Goal: Transaction & Acquisition: Purchase product/service

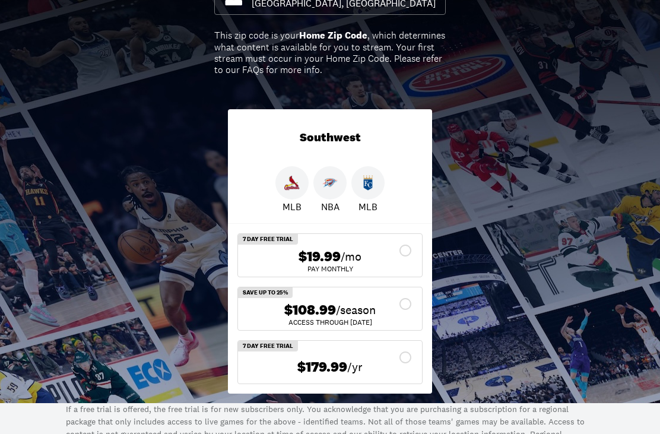
scroll to position [143, 0]
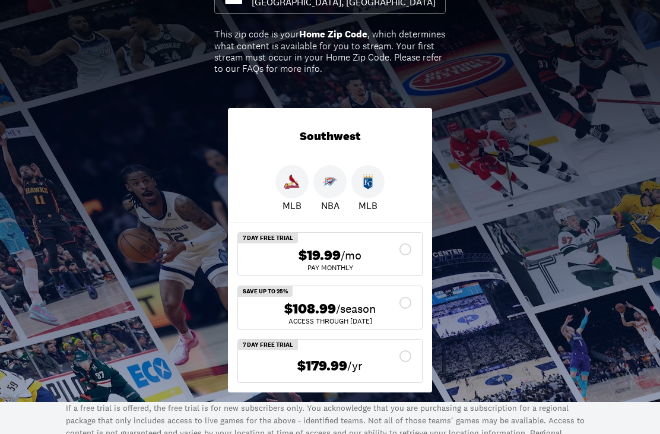
click at [403, 304] on div "$108.99 /season" at bounding box center [330, 309] width 165 height 17
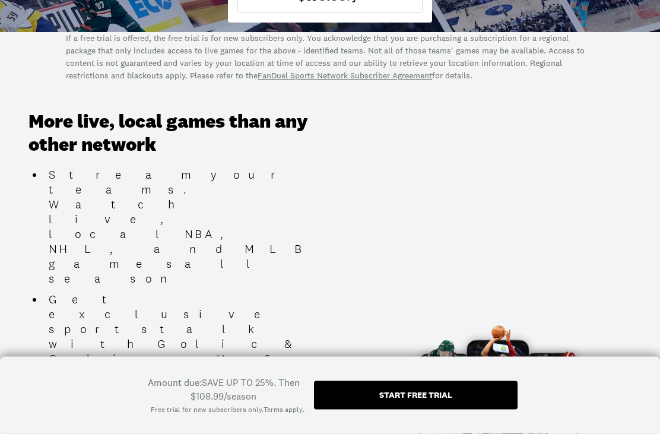
scroll to position [514, 0]
click at [457, 410] on div "Start free trial" at bounding box center [416, 395] width 204 height 28
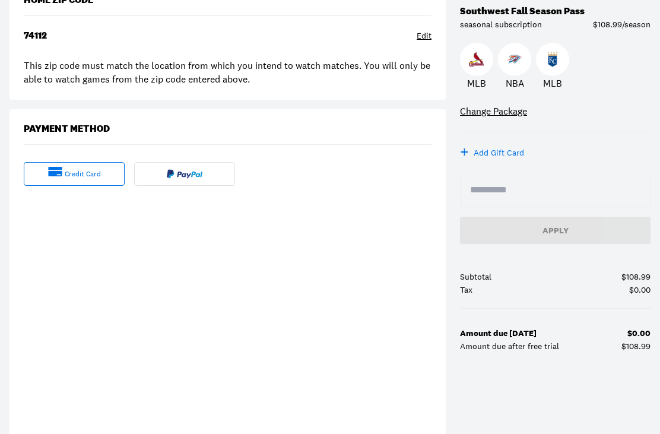
scroll to position [197, 0]
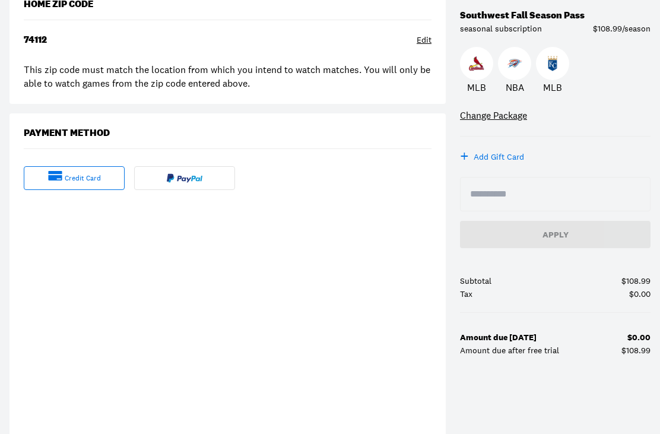
click at [45, 178] on div "credit card" at bounding box center [74, 178] width 101 height 24
click at [68, 182] on div "credit card" at bounding box center [83, 178] width 36 height 10
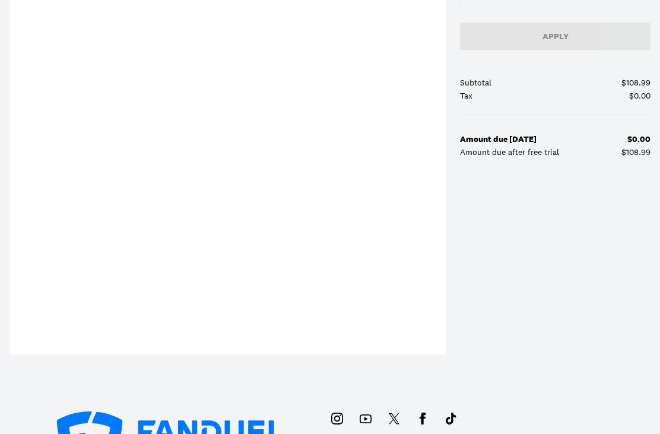
scroll to position [398, 0]
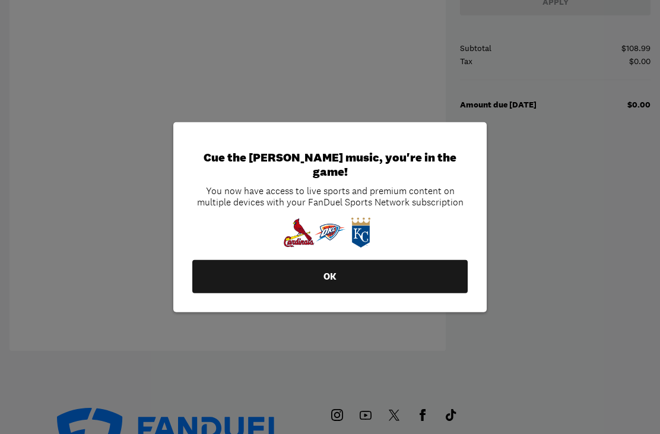
click at [341, 285] on button "OK" at bounding box center [329, 276] width 275 height 33
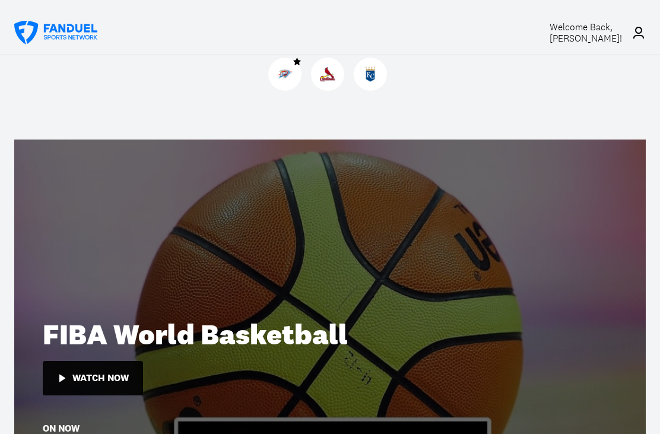
scroll to position [38, 0]
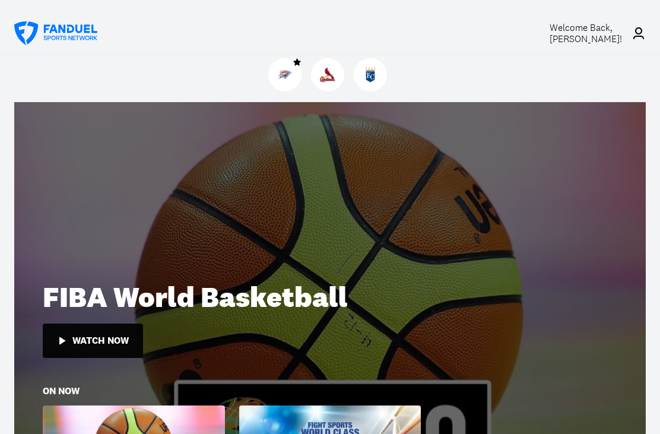
click at [582, 34] on div "Welcome Back, Clint !" at bounding box center [586, 33] width 72 height 23
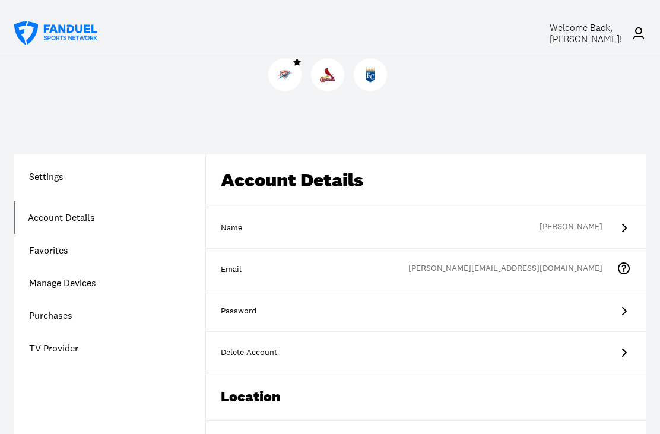
click at [621, 309] on icon at bounding box center [624, 311] width 14 height 14
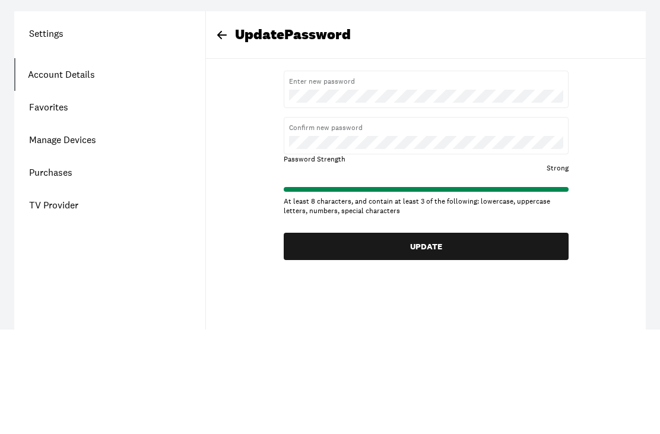
scroll to position [143, 0]
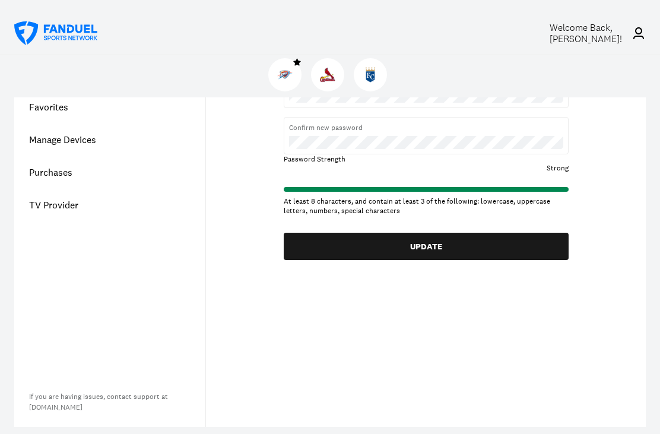
click at [498, 242] on button "UPDATE" at bounding box center [426, 246] width 285 height 27
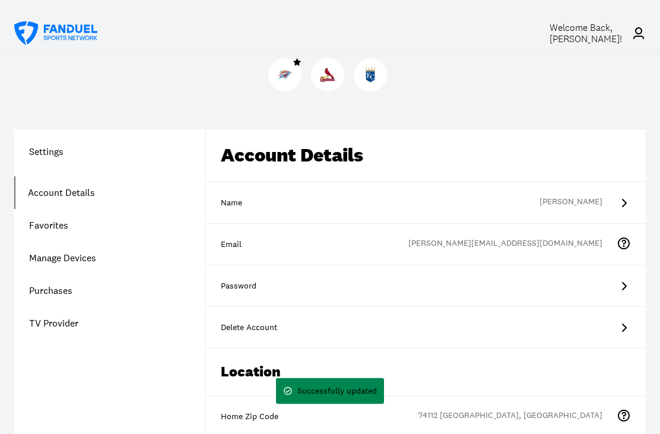
scroll to position [0, 0]
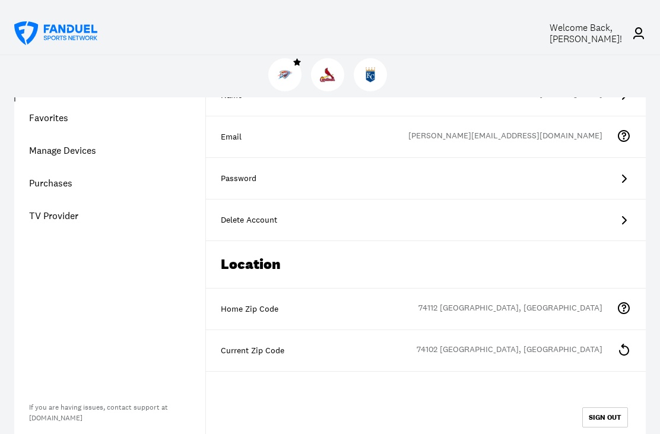
scroll to position [132, 0]
click at [622, 176] on icon at bounding box center [624, 179] width 14 height 14
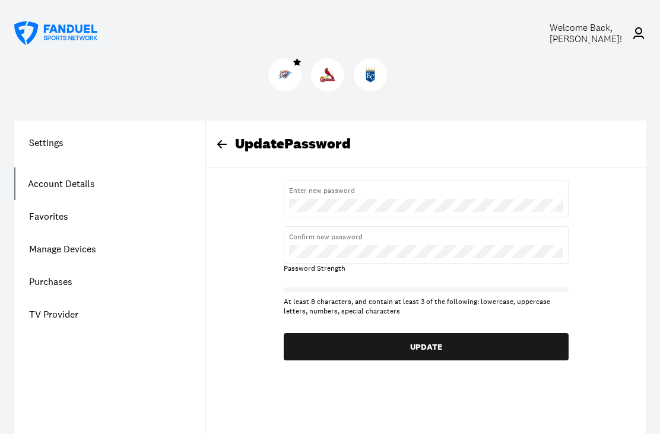
scroll to position [33, 0]
click at [60, 289] on link "Purchases" at bounding box center [109, 282] width 191 height 33
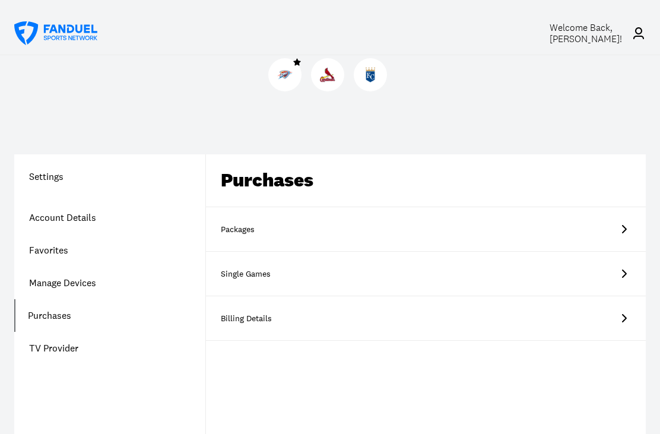
click at [629, 222] on icon at bounding box center [624, 229] width 14 height 14
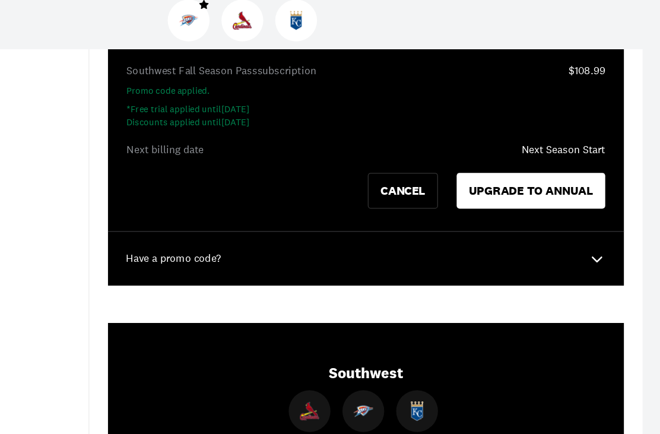
scroll to position [246, 0]
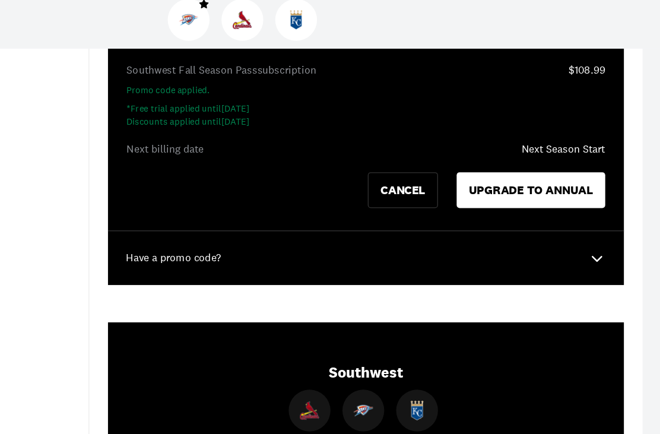
click at [550, 172] on div "Next Season Start" at bounding box center [583, 178] width 66 height 12
click at [606, 262] on icon at bounding box center [610, 264] width 8 height 5
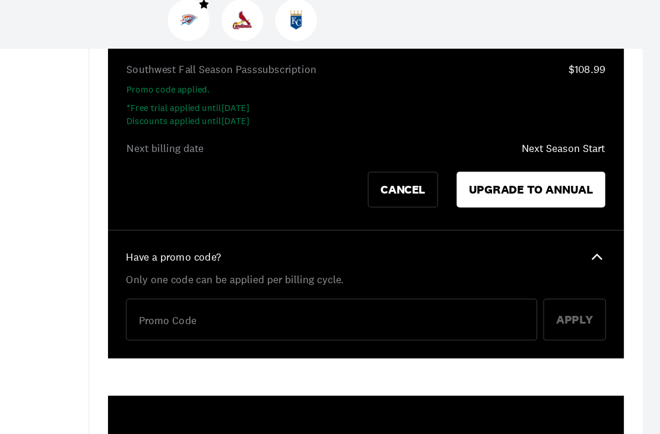
click at [603, 256] on icon at bounding box center [610, 263] width 14 height 14
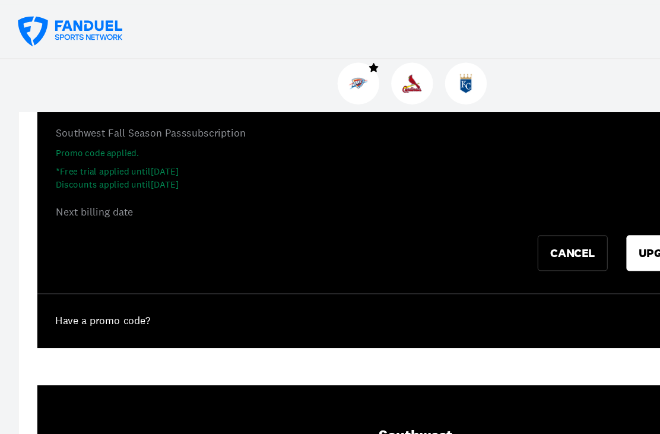
scroll to position [246, 0]
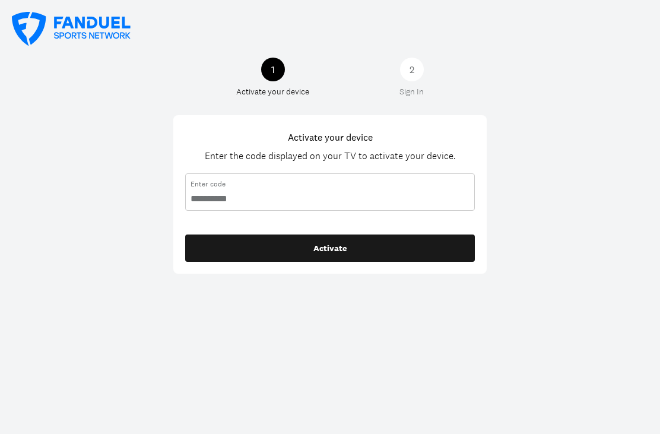
click at [202, 201] on input "code" at bounding box center [330, 198] width 279 height 13
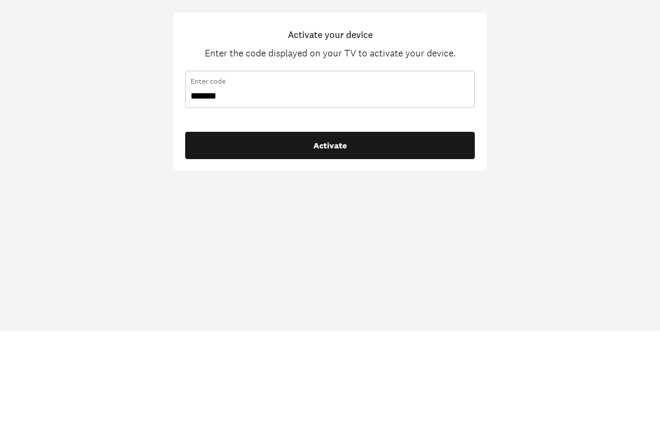
type input "********"
click at [330, 235] on button "Activate" at bounding box center [330, 248] width 290 height 27
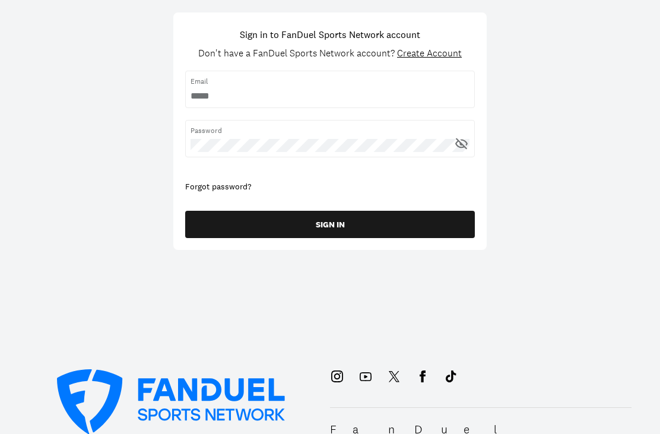
click at [251, 85] on span "Email" at bounding box center [330, 81] width 279 height 11
click at [223, 90] on input "username" at bounding box center [330, 96] width 279 height 13
type input "*"
type input "**********"
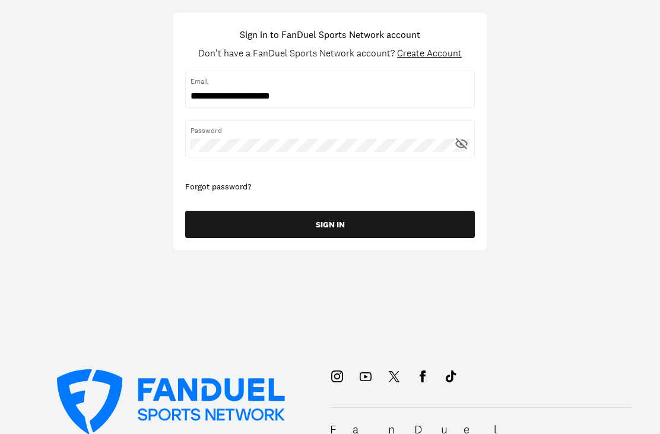
click at [460, 144] on icon at bounding box center [461, 144] width 15 height 15
click at [349, 220] on button "SIGN IN" at bounding box center [330, 224] width 290 height 27
